Goal: Find specific page/section: Find specific page/section

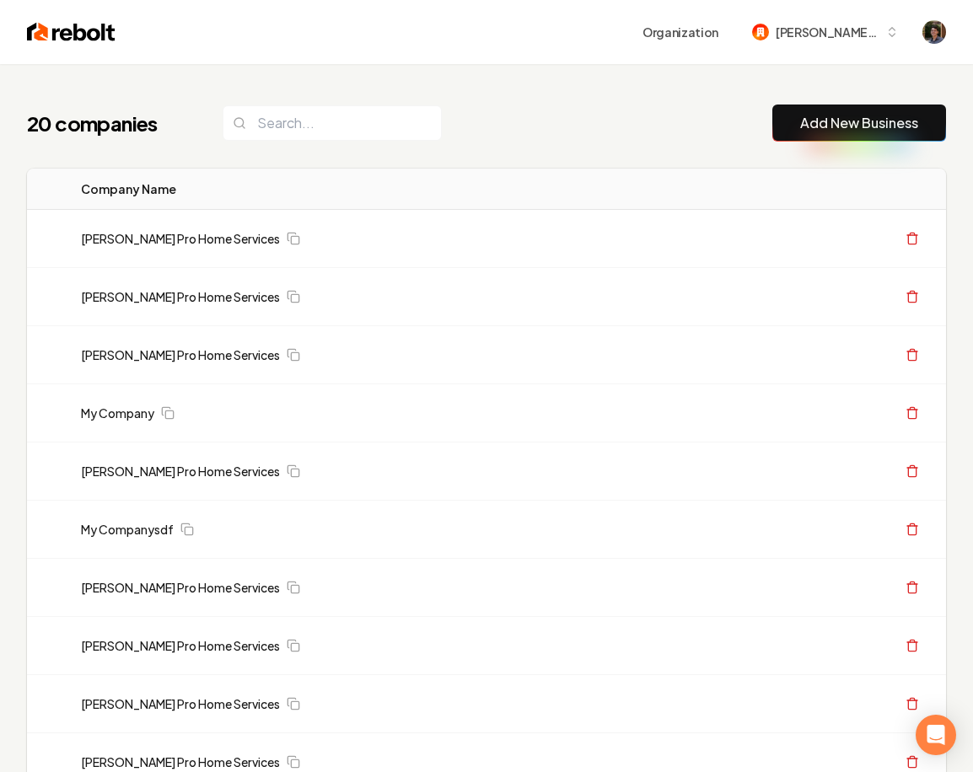
click at [357, 70] on div "20 companies Add New Business Logo Company Name Actions Austin's Pro Home Servi…" at bounding box center [486, 772] width 973 height 1416
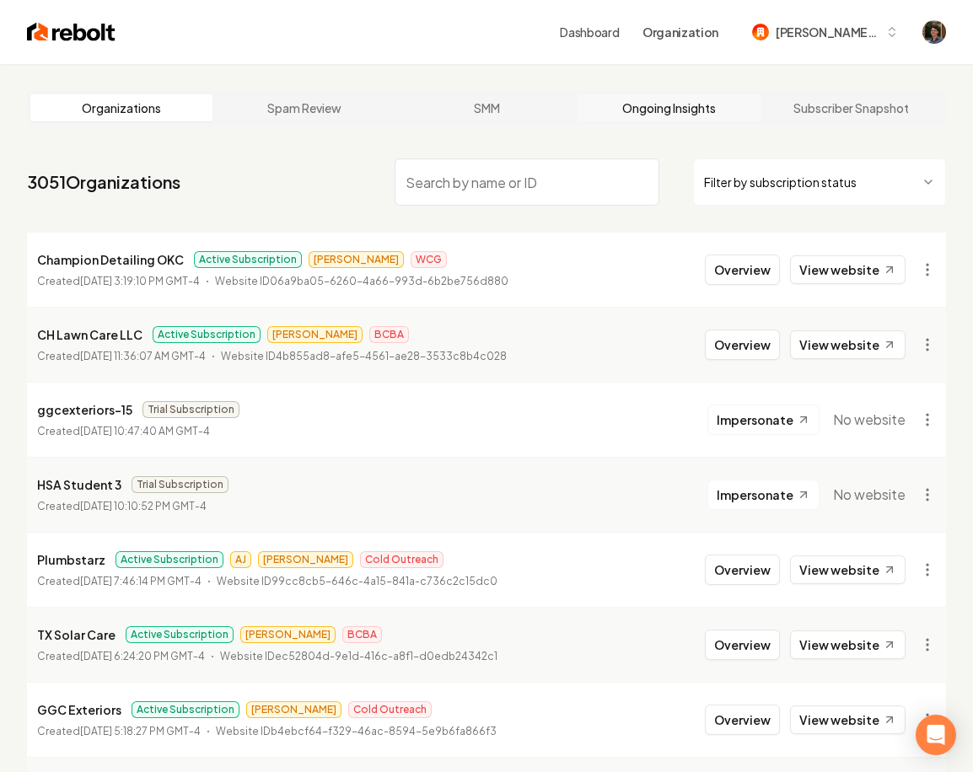
click at [694, 117] on link "Ongoing Insights" at bounding box center [668, 107] width 182 height 27
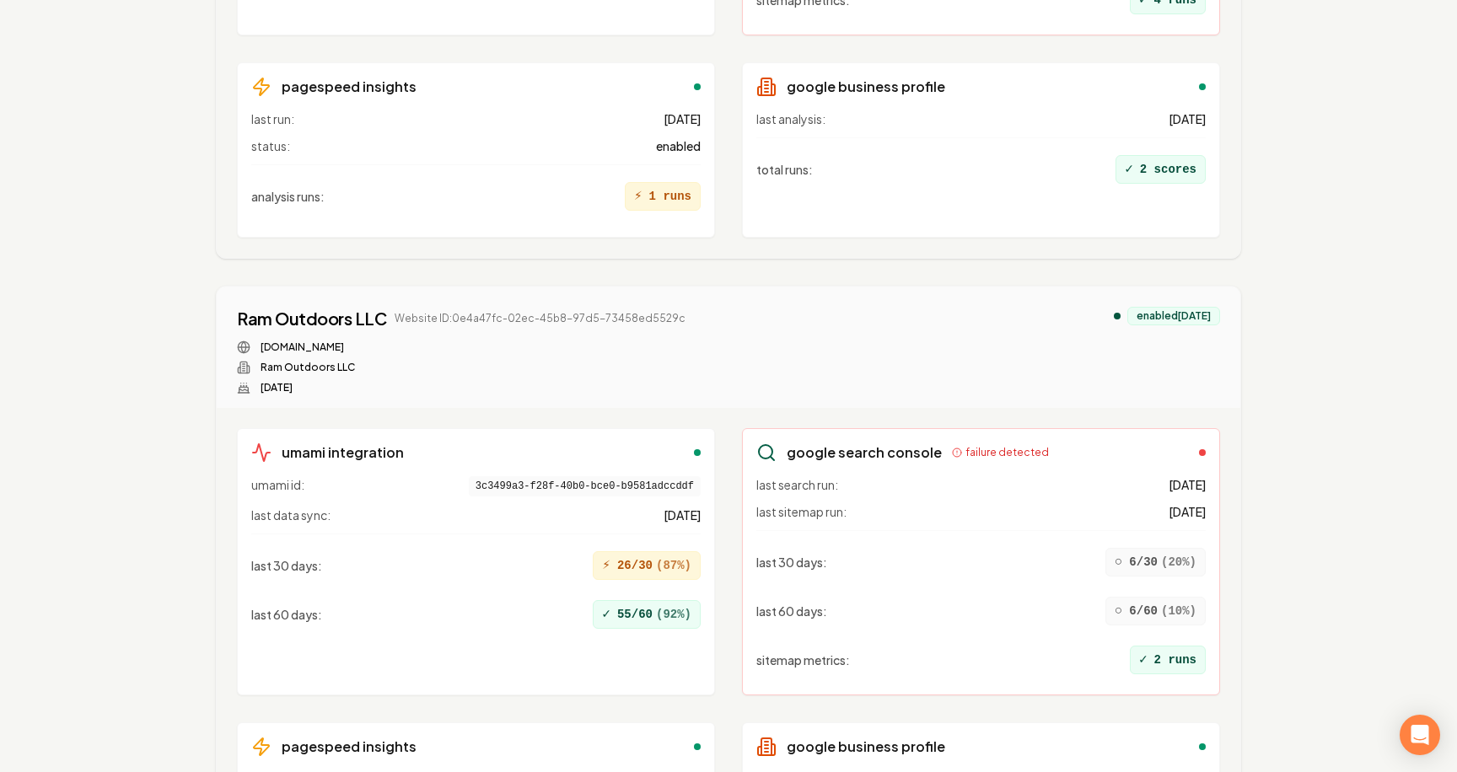
scroll to position [15656, 0]
